Goal: Task Accomplishment & Management: Manage account settings

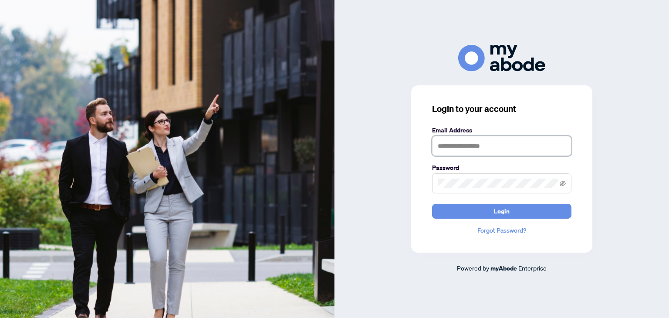
click at [449, 148] on input "text" at bounding box center [501, 146] width 139 height 20
type input "**********"
click at [432, 204] on button "Login" at bounding box center [501, 211] width 139 height 15
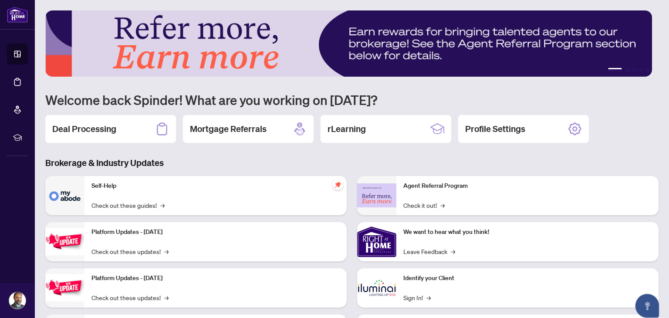
scroll to position [3, 0]
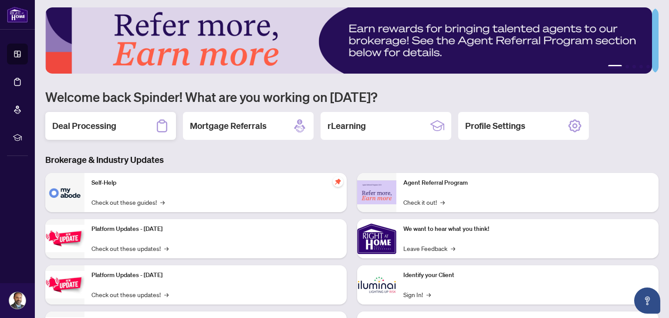
click at [88, 125] on h2 "Deal Processing" at bounding box center [84, 126] width 64 height 12
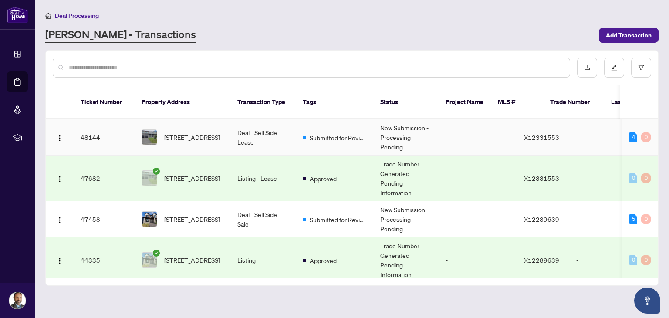
click at [368, 131] on td "Submitted for Review" at bounding box center [335, 137] width 78 height 36
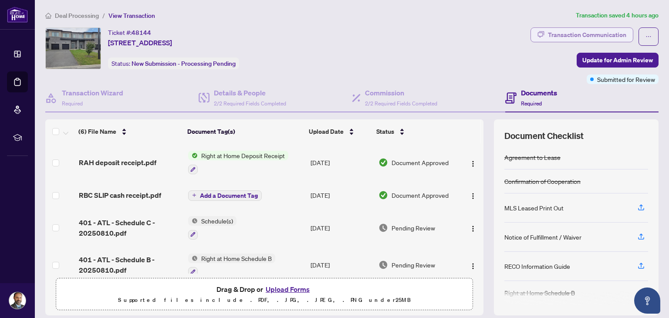
click at [564, 32] on div "Transaction Communication" at bounding box center [587, 35] width 78 height 14
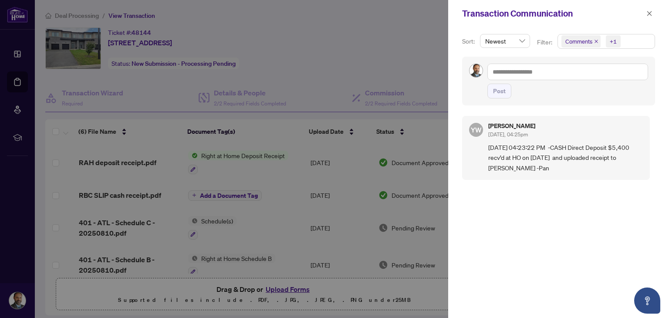
click at [239, 165] on div at bounding box center [334, 159] width 669 height 318
click at [652, 16] on icon "close" at bounding box center [649, 13] width 6 height 6
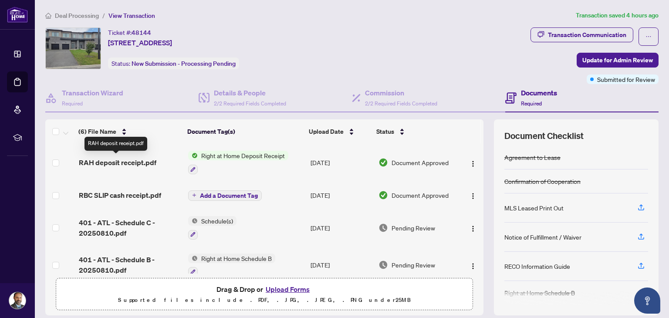
click at [122, 161] on span "RAH deposit receipt.pdf" at bounding box center [118, 162] width 78 height 10
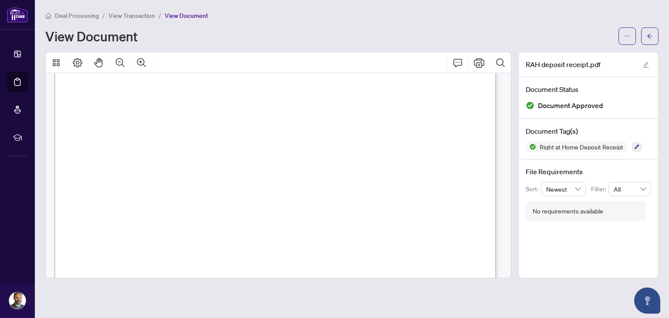
scroll to position [238, 0]
click at [476, 58] on icon "Print" at bounding box center [479, 62] width 10 height 10
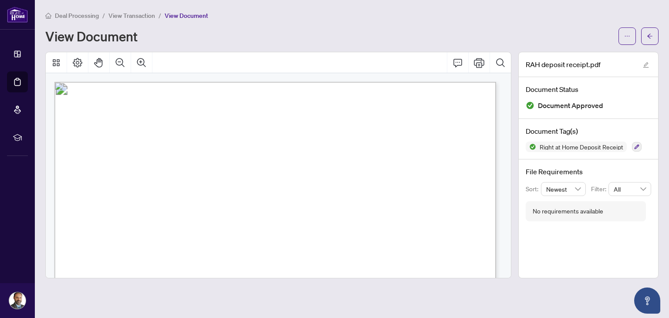
click at [388, 37] on div "View Document" at bounding box center [329, 36] width 568 height 14
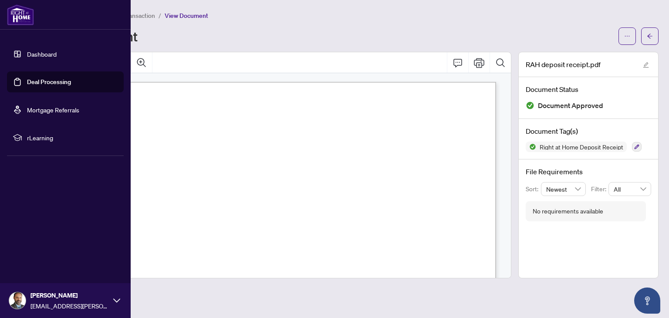
click at [33, 56] on link "Dashboard" at bounding box center [42, 54] width 30 height 8
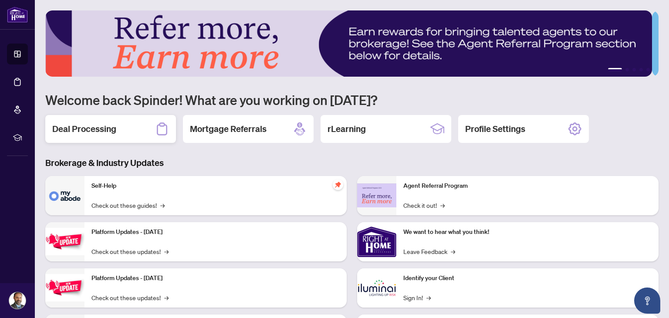
click at [85, 129] on h2 "Deal Processing" at bounding box center [84, 129] width 64 height 12
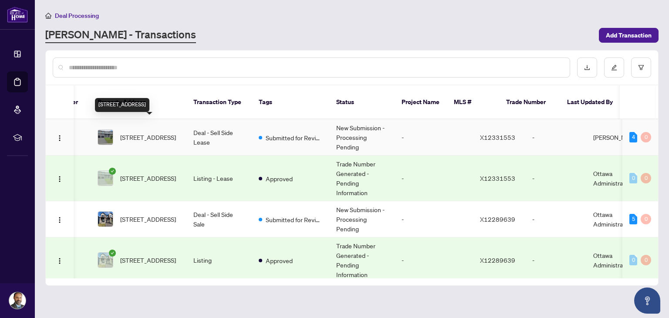
click at [133, 132] on span "71 Rallidale St, Ottawa, Ontario K1X 0G7, Canada" at bounding box center [148, 137] width 56 height 10
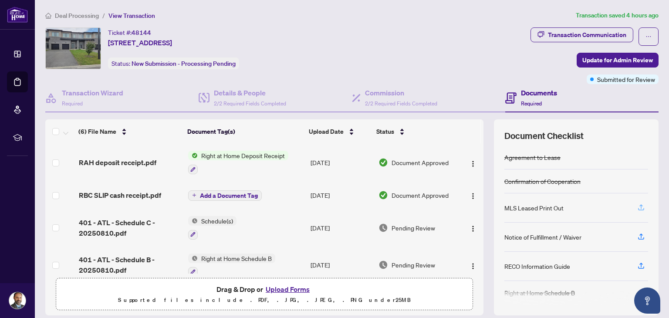
click at [637, 208] on icon "button" at bounding box center [641, 207] width 8 height 8
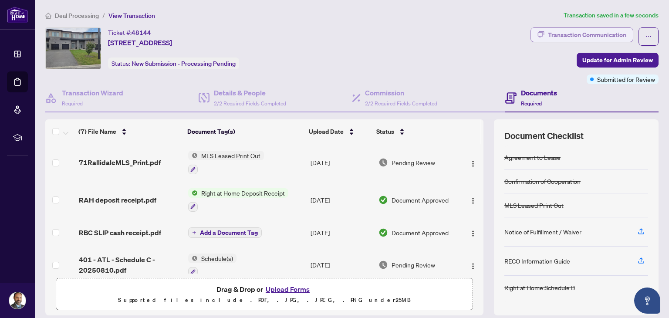
click at [591, 41] on div "Transaction Communication" at bounding box center [587, 35] width 78 height 14
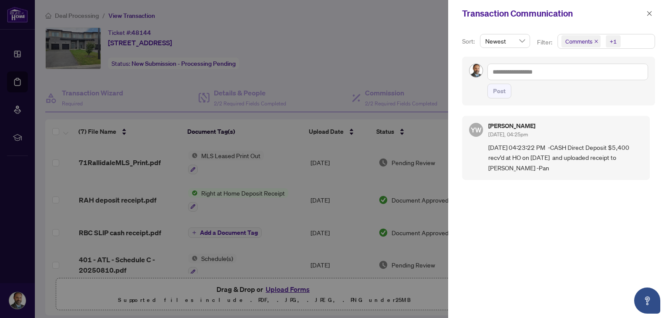
click at [409, 33] on div at bounding box center [334, 159] width 669 height 318
click at [653, 13] on button "button" at bounding box center [649, 13] width 11 height 10
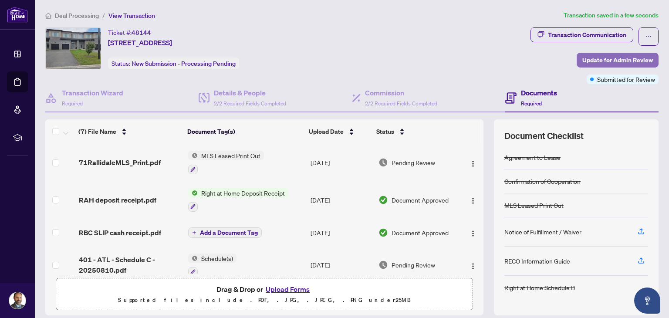
click at [608, 55] on span "Update for Admin Review" at bounding box center [617, 60] width 71 height 14
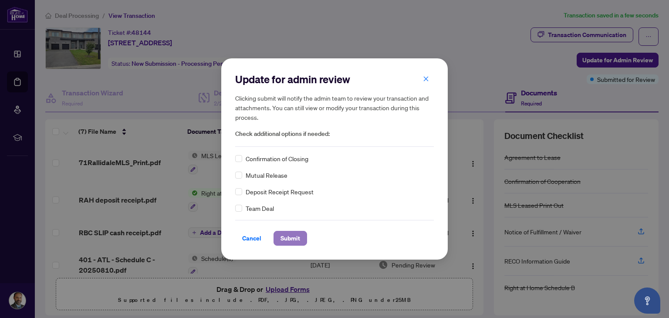
click at [290, 240] on span "Submit" at bounding box center [290, 238] width 20 height 14
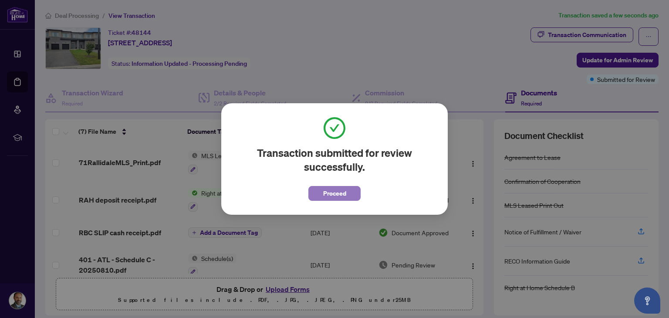
click at [325, 195] on span "Proceed" at bounding box center [334, 193] width 23 height 14
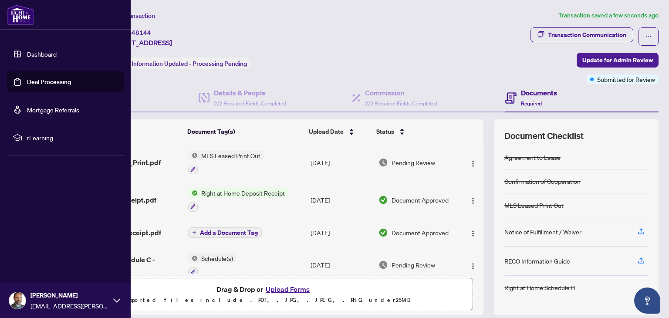
click at [37, 57] on link "Dashboard" at bounding box center [42, 54] width 30 height 8
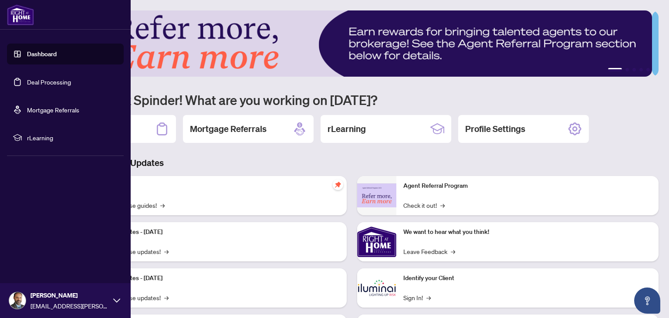
click at [47, 83] on link "Deal Processing" at bounding box center [49, 82] width 44 height 8
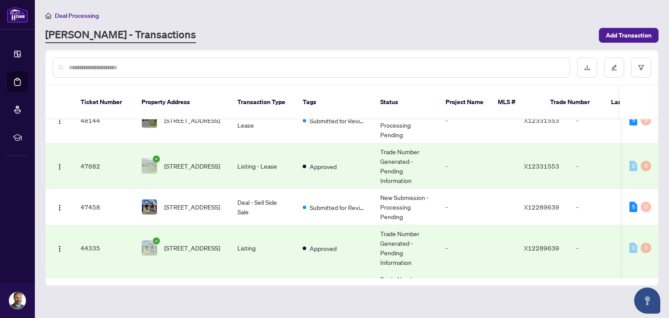
scroll to position [22, 0]
click at [204, 202] on span "16 Nettle Cres, Ottawa, Ontario K1T 0W8, Canada" at bounding box center [192, 207] width 56 height 10
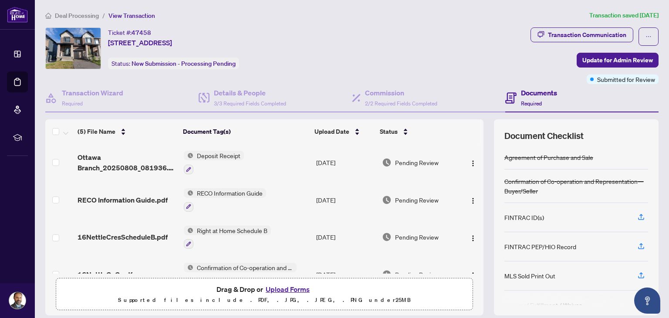
scroll to position [56, 0]
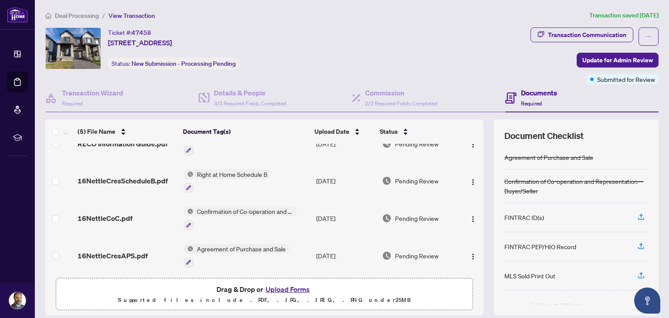
click at [287, 288] on button "Upload Forms" at bounding box center [287, 289] width 49 height 11
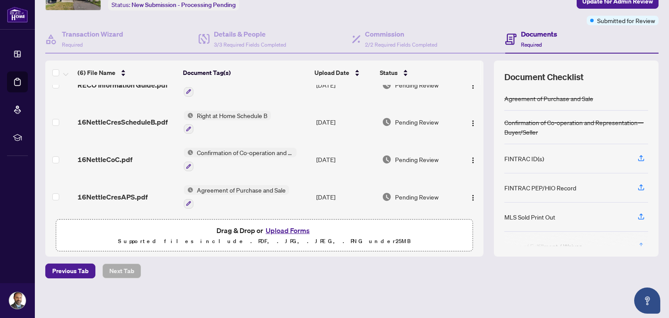
scroll to position [0, 0]
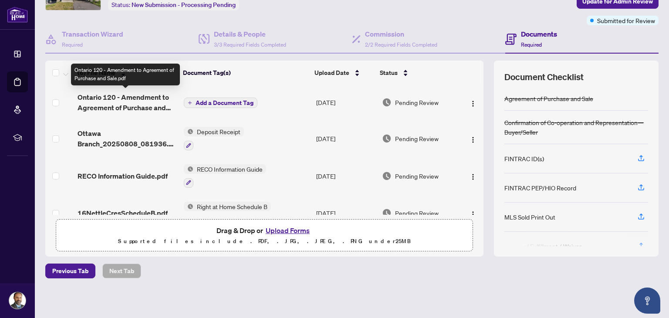
click at [150, 99] on span "Ontario 120 - Amendment to Agreement of Purchase and Sale.pdf" at bounding box center [127, 102] width 99 height 21
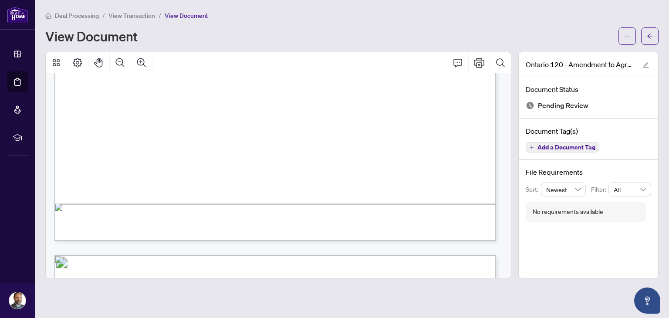
scroll to position [368, 0]
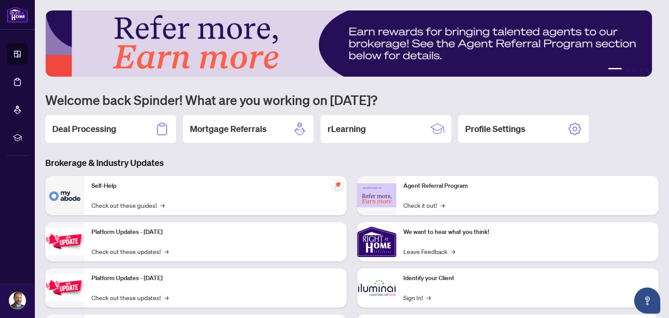
scroll to position [20, 0]
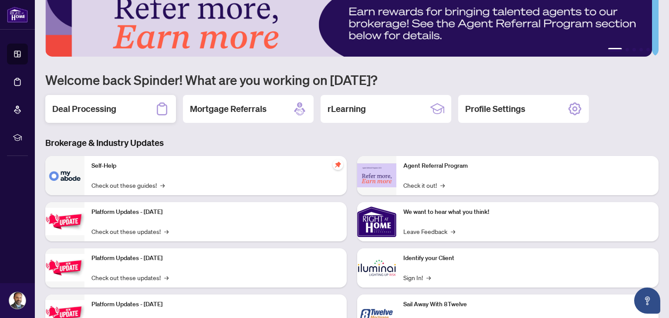
click at [77, 107] on h2 "Deal Processing" at bounding box center [84, 109] width 64 height 12
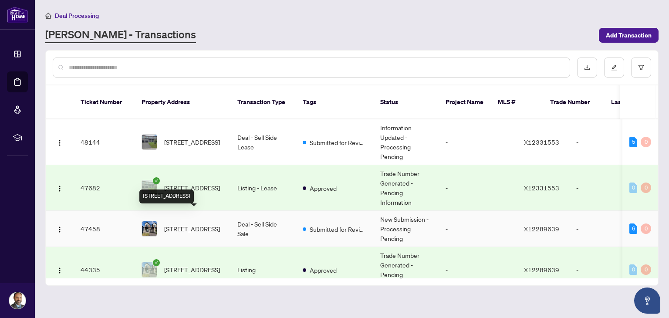
click at [195, 224] on span "16 Nettle Cres, Ottawa, Ontario K1T 0W8, Canada" at bounding box center [192, 229] width 56 height 10
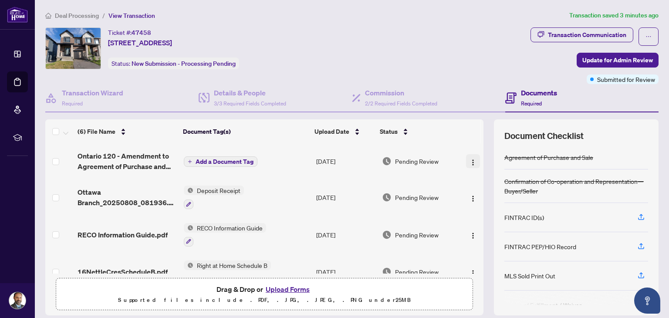
click at [469, 159] on img "button" at bounding box center [472, 162] width 7 height 7
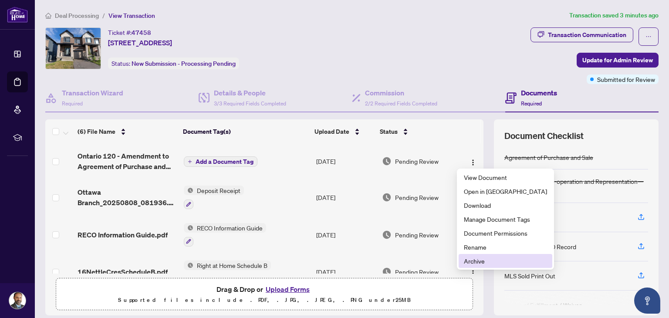
click at [472, 265] on span "Archive" at bounding box center [505, 261] width 83 height 10
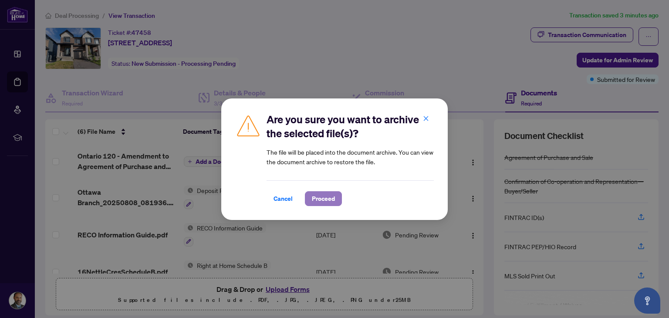
click at [323, 200] on span "Proceed" at bounding box center [323, 199] width 23 height 14
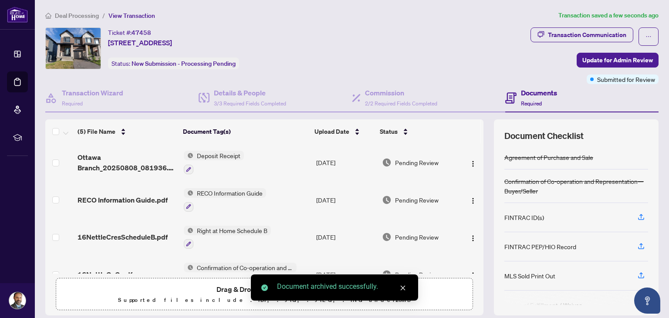
scroll to position [56, 0]
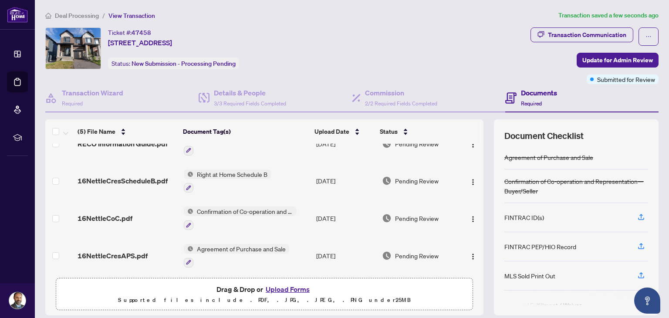
click at [280, 284] on button "Upload Forms" at bounding box center [287, 289] width 49 height 11
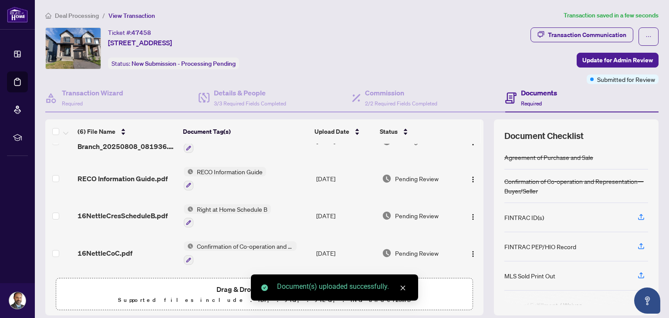
scroll to position [0, 0]
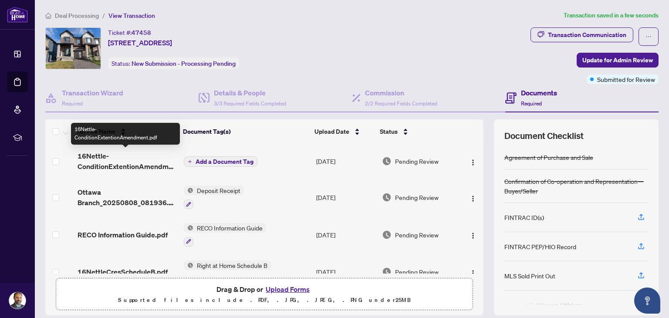
click at [101, 160] on span "16Nettle-ConditionExtentionAmendment.pdf" at bounding box center [127, 161] width 99 height 21
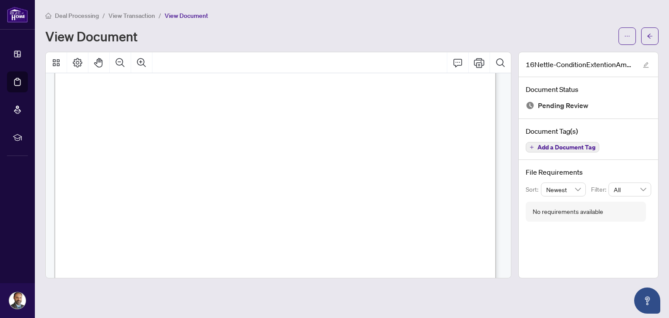
scroll to position [969, 0]
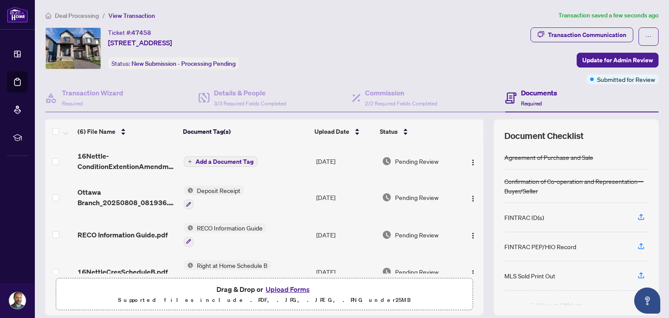
click at [226, 162] on span "Add a Document Tag" at bounding box center [225, 162] width 58 height 6
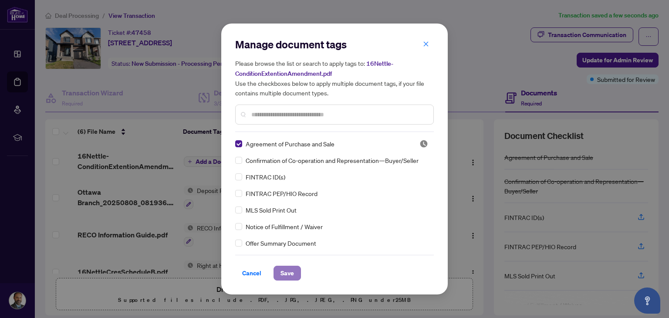
click at [286, 273] on span "Save" at bounding box center [287, 273] width 14 height 14
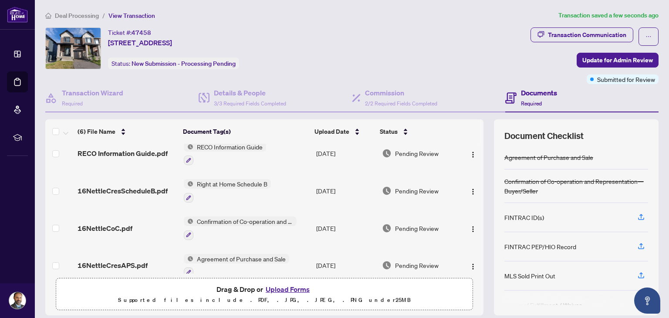
scroll to position [93, 0]
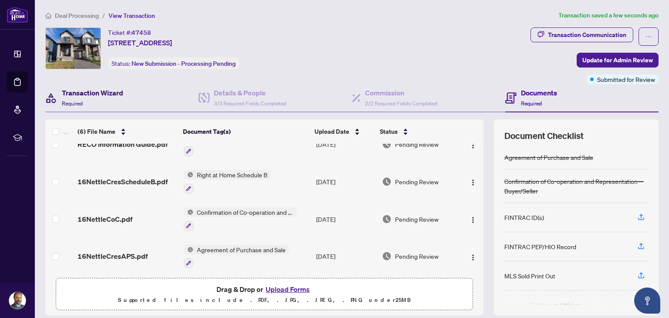
click at [119, 92] on h4 "Transaction Wizard" at bounding box center [92, 93] width 61 height 10
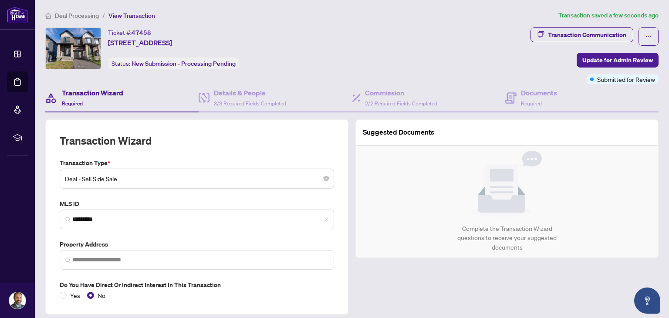
type input "**********"
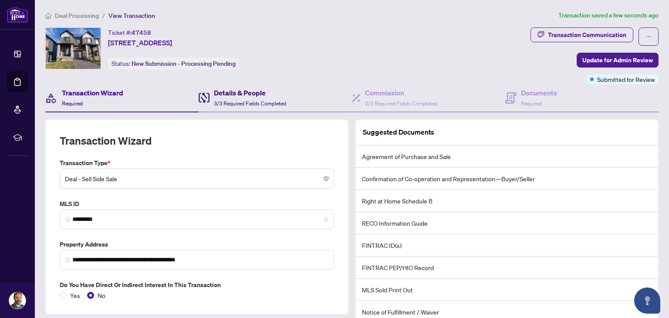
click at [268, 101] on span "3/3 Required Fields Completed" at bounding box center [250, 103] width 72 height 7
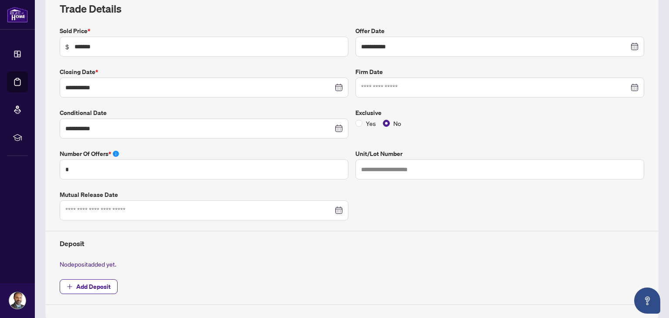
scroll to position [132, 0]
click at [299, 128] on input "**********" at bounding box center [199, 128] width 268 height 10
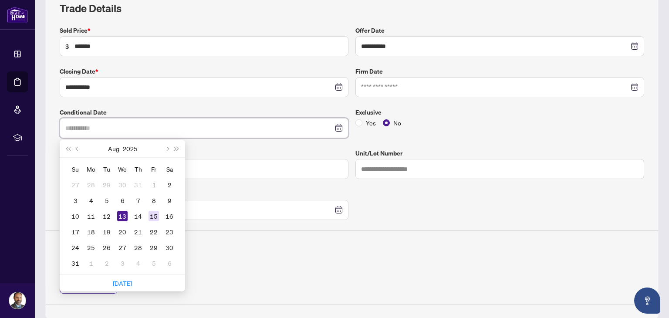
type input "**********"
click at [155, 214] on div "15" at bounding box center [154, 216] width 10 height 10
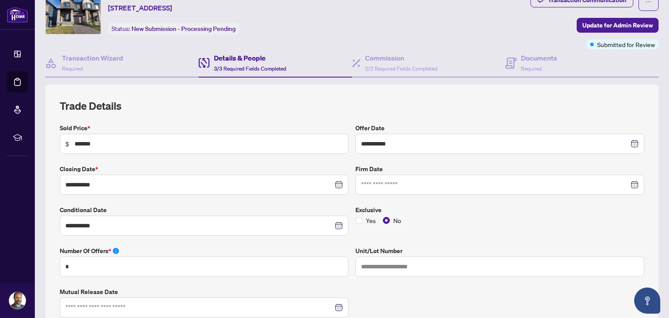
scroll to position [0, 0]
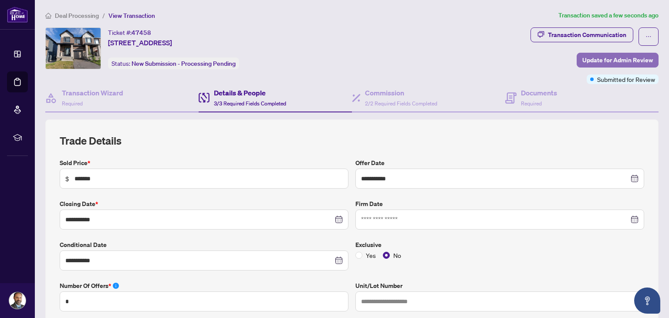
click at [582, 59] on span "Update for Admin Review" at bounding box center [617, 60] width 71 height 14
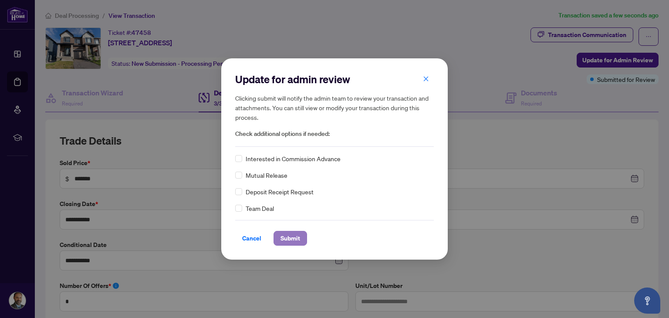
click at [294, 240] on span "Submit" at bounding box center [290, 238] width 20 height 14
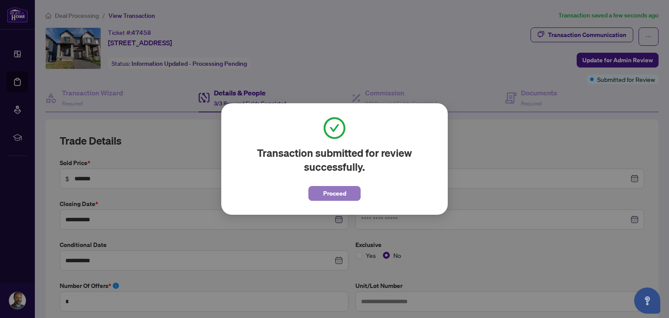
click at [314, 192] on button "Proceed" at bounding box center [334, 193] width 52 height 15
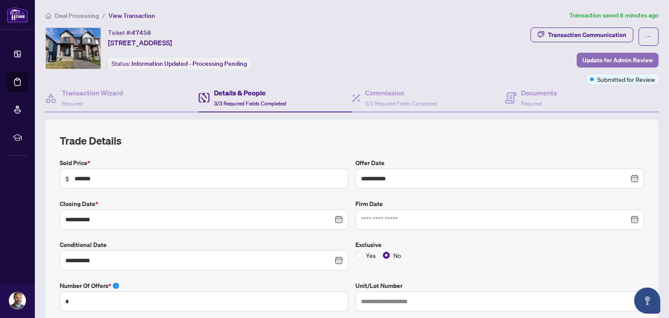
click at [577, 65] on button "Update for Admin Review" at bounding box center [618, 60] width 82 height 15
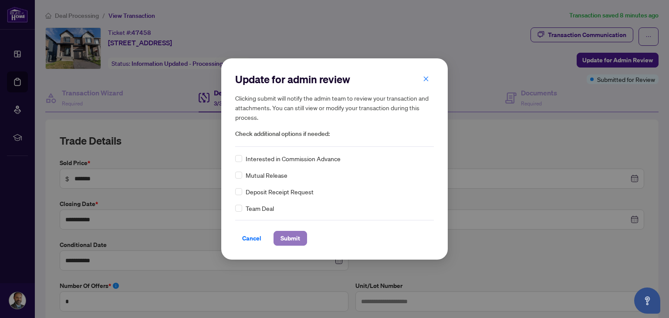
click at [287, 239] on span "Submit" at bounding box center [290, 238] width 20 height 14
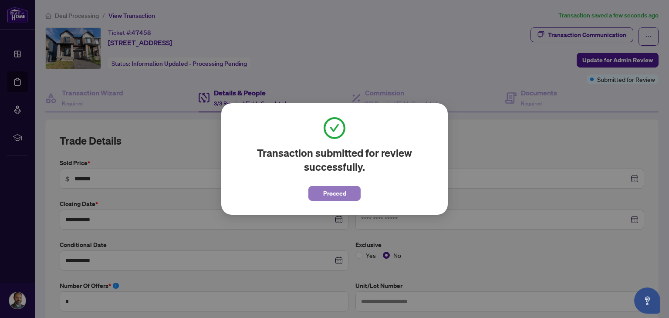
click at [337, 195] on span "Proceed" at bounding box center [334, 193] width 23 height 14
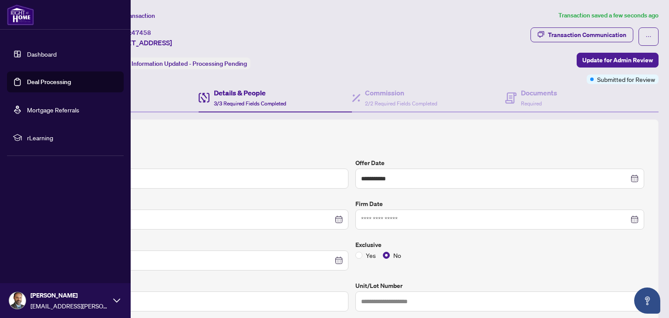
click at [39, 56] on link "Dashboard" at bounding box center [42, 54] width 30 height 8
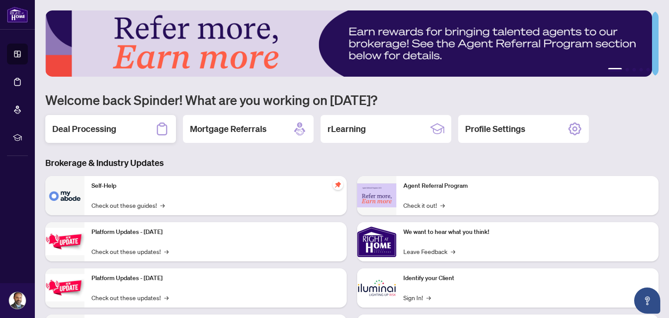
click at [83, 128] on h2 "Deal Processing" at bounding box center [84, 129] width 64 height 12
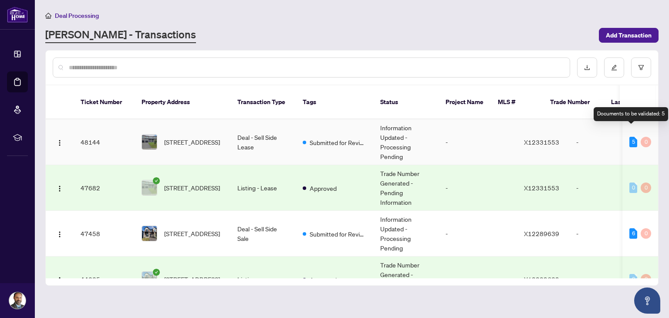
click at [632, 137] on div "5" at bounding box center [633, 142] width 8 height 10
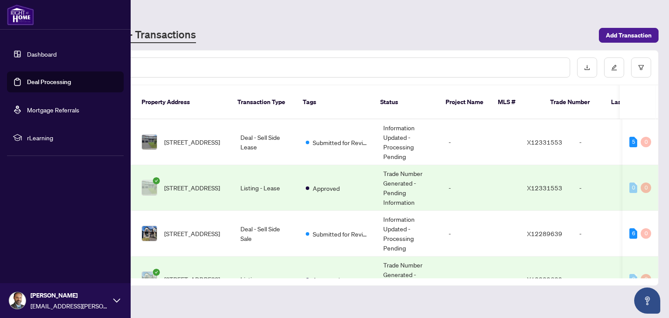
drag, startPoint x: 27, startPoint y: 55, endPoint x: 34, endPoint y: 69, distance: 15.6
click at [27, 55] on link "Dashboard" at bounding box center [42, 54] width 30 height 8
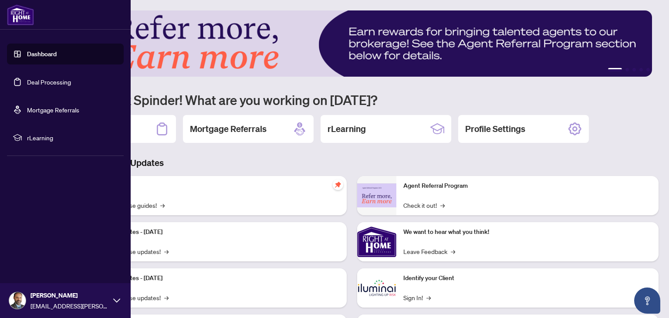
click at [38, 83] on link "Deal Processing" at bounding box center [49, 82] width 44 height 8
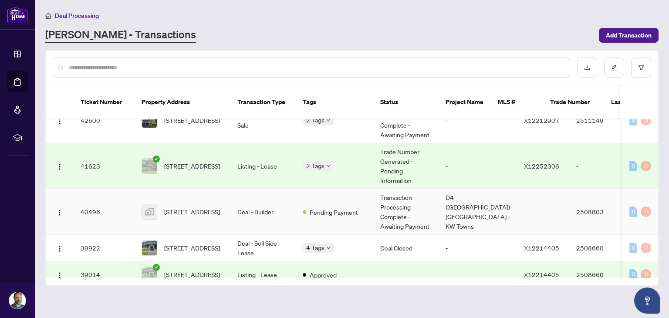
scroll to position [296, 0]
click at [187, 161] on span "239 Highpointe Cres, Ottawa, Ontario K2J 5N8, Canada" at bounding box center [192, 166] width 56 height 10
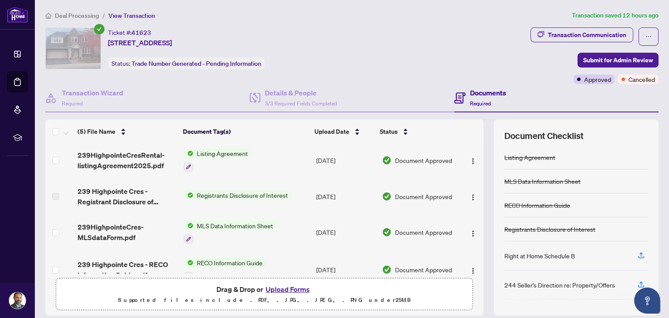
scroll to position [40, 0]
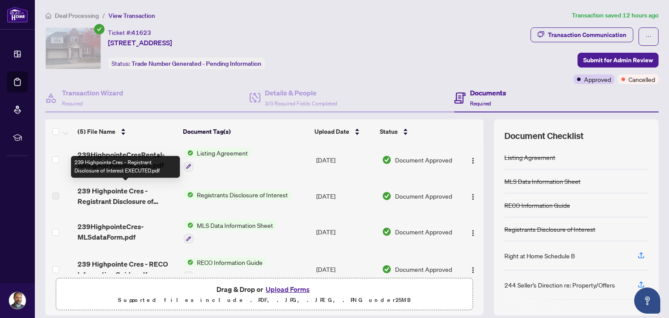
click at [130, 197] on span "239 Highpointe Cres - Registrant Disclosure of Interest EXECUTED.pdf" at bounding box center [127, 196] width 99 height 21
click at [171, 196] on span "239 Highpointe Cres - Registrant Disclosure of Interest EXECUTED.pdf" at bounding box center [127, 196] width 99 height 21
click at [112, 190] on span "239 Highpointe Cres - Registrant Disclosure of Interest EXECUTED.pdf" at bounding box center [127, 196] width 99 height 21
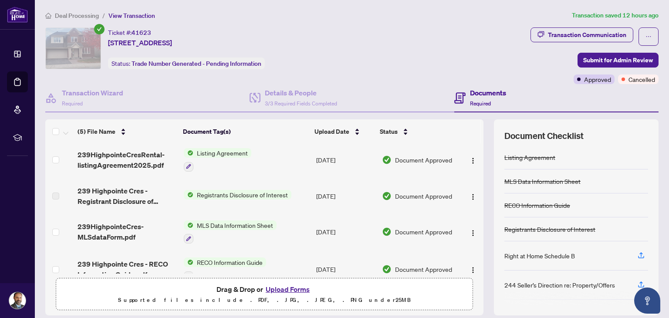
click at [57, 193] on label at bounding box center [55, 196] width 7 height 10
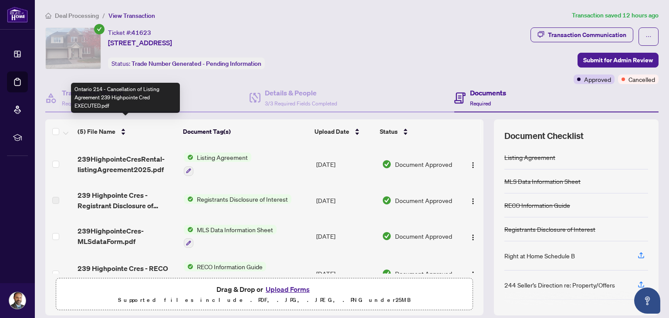
scroll to position [36, 0]
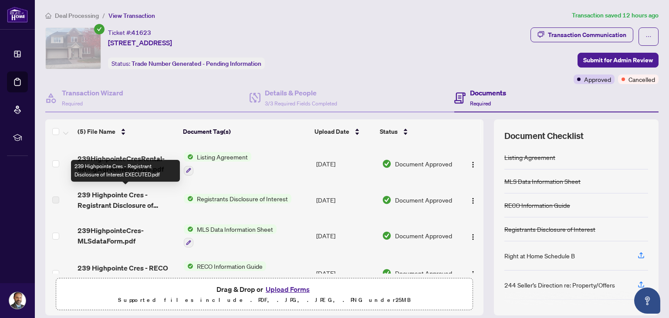
click at [115, 194] on span "239 Highpointe Cres - Registrant Disclosure of Interest EXECUTED.pdf" at bounding box center [127, 199] width 99 height 21
click at [79, 192] on span "239 Highpointe Cres - Registrant Disclosure of Interest EXECUTED.pdf" at bounding box center [127, 199] width 99 height 21
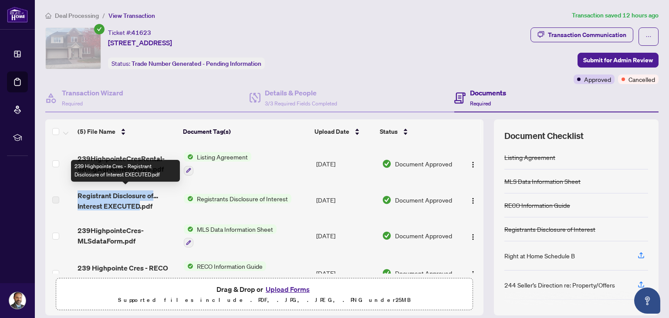
copy span "239 Highpointe Cres - Registrant Disclosure of Interest EXECUTED"
